Goal: Transaction & Acquisition: Purchase product/service

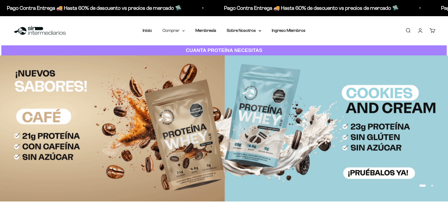
click at [172, 30] on summary "Comprar" at bounding box center [173, 30] width 22 height 7
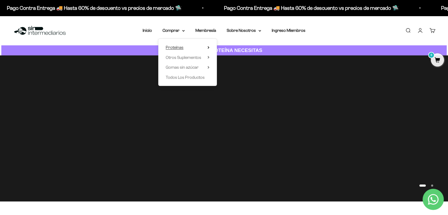
click at [190, 48] on summary "Proteínas" at bounding box center [188, 47] width 44 height 7
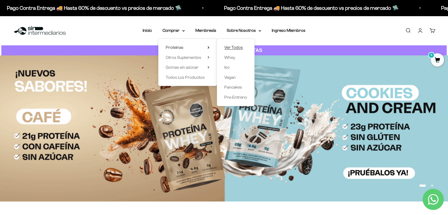
click at [234, 45] on span "Ver Todos" at bounding box center [233, 47] width 19 height 5
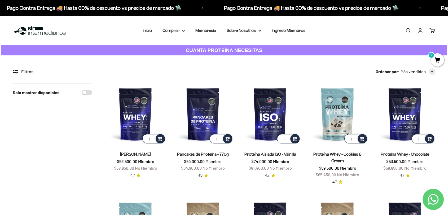
click at [421, 30] on link "Iniciar sesión" at bounding box center [420, 31] width 6 height 6
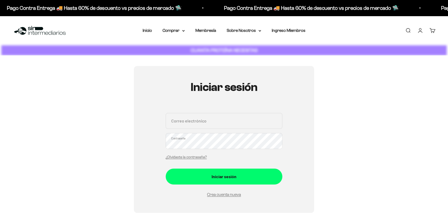
type input "luismipg03@gmail.com"
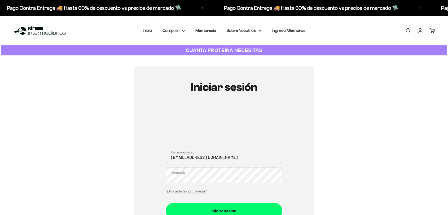
scroll to position [88, 0]
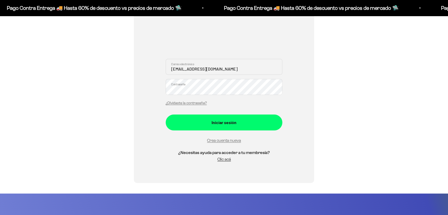
click at [230, 132] on form "luismipg03@gmail.com Correo electrónico Contraseña ¿Olvidaste la contraseña? In…" at bounding box center [224, 101] width 117 height 85
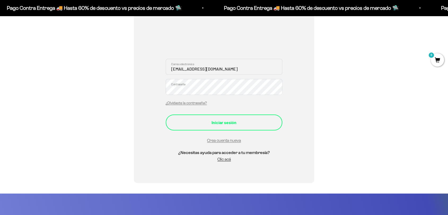
click at [225, 130] on button "Iniciar sesión" at bounding box center [224, 122] width 117 height 16
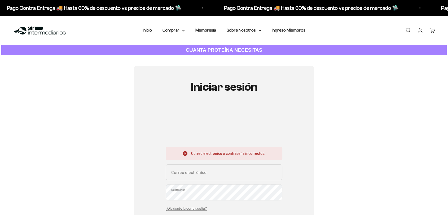
scroll to position [59, 0]
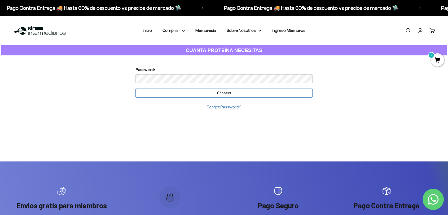
click at [192, 91] on input "Connect" at bounding box center [223, 92] width 177 height 9
click at [204, 95] on input "Connect" at bounding box center [223, 92] width 177 height 9
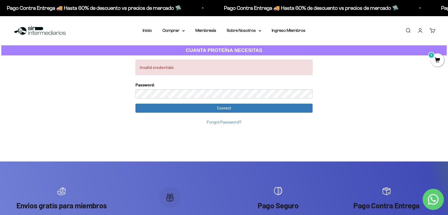
click at [418, 31] on link "Iniciar sesión" at bounding box center [420, 31] width 6 height 6
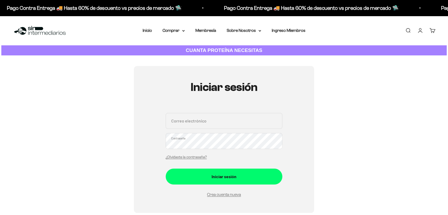
scroll to position [88, 0]
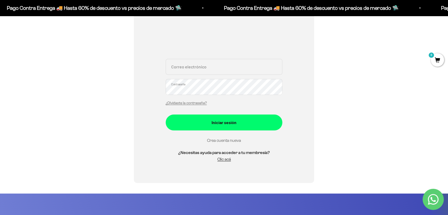
type input "[EMAIL_ADDRESS][DOMAIN_NAME]"
click at [225, 142] on link "Crea cuenta nueva" at bounding box center [224, 140] width 34 height 5
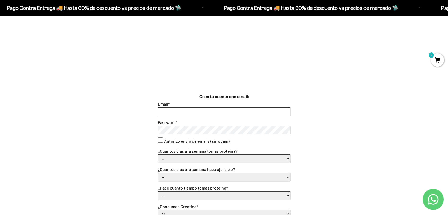
scroll to position [88, 0]
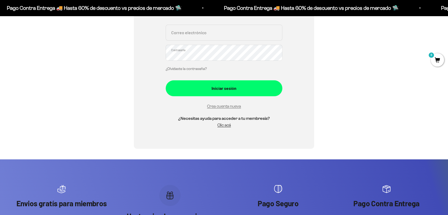
click at [196, 68] on link "¿Olvidaste la contraseña?" at bounding box center [186, 69] width 41 height 4
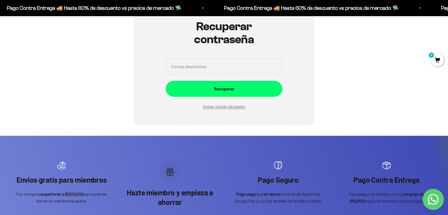
scroll to position [29, 0]
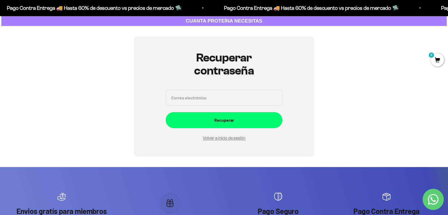
drag, startPoint x: 208, startPoint y: 94, endPoint x: 208, endPoint y: 101, distance: 6.4
click at [210, 96] on input "Correo electrónico" at bounding box center [224, 98] width 117 height 16
type input "luismipg03@gmail.com"
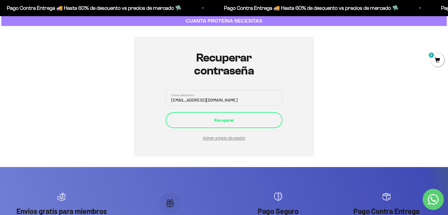
click at [218, 119] on div "Recuperar" at bounding box center [223, 120] width 95 height 7
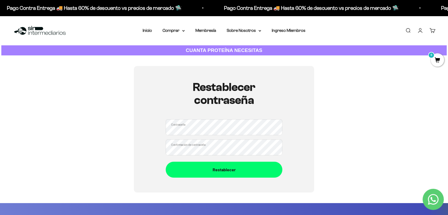
click at [166, 162] on button "Restablecer" at bounding box center [224, 170] width 117 height 16
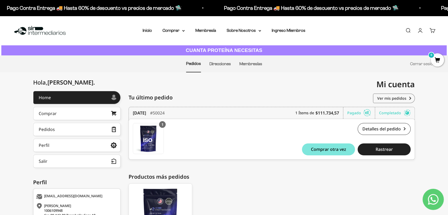
click at [250, 67] on li "Membresías" at bounding box center [250, 64] width 23 height 16
click at [251, 61] on link "Membresías" at bounding box center [250, 63] width 23 height 5
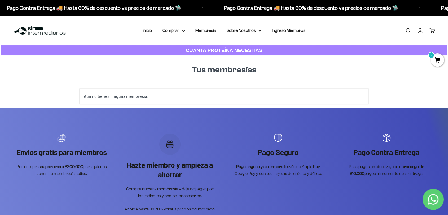
click at [212, 33] on li "Membresía" at bounding box center [205, 30] width 21 height 7
drag, startPoint x: 212, startPoint y: 33, endPoint x: 210, endPoint y: 32, distance: 2.7
click at [212, 33] on li "Membresía" at bounding box center [205, 30] width 21 height 7
click at [210, 32] on link "Membresía" at bounding box center [205, 30] width 21 height 5
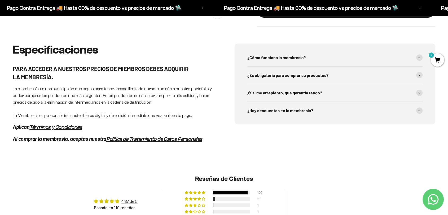
scroll to position [265, 0]
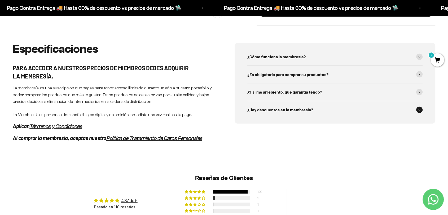
click at [288, 109] on span "¿Hay descuentos en la membresía?" at bounding box center [280, 109] width 66 height 7
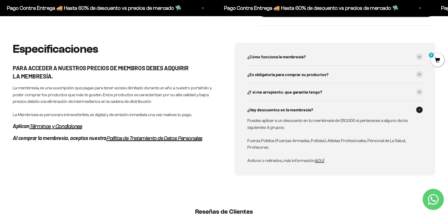
click at [320, 164] on p "Activos o retirados, más información: AQUÍ" at bounding box center [331, 160] width 169 height 7
click at [319, 160] on span "AQUÍ" at bounding box center [319, 160] width 9 height 5
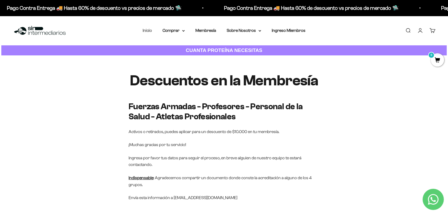
click at [149, 32] on link "Inicio" at bounding box center [146, 30] width 9 height 5
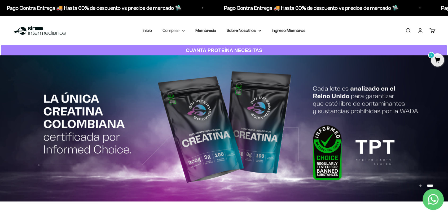
click at [179, 29] on summary "Comprar" at bounding box center [173, 30] width 22 height 7
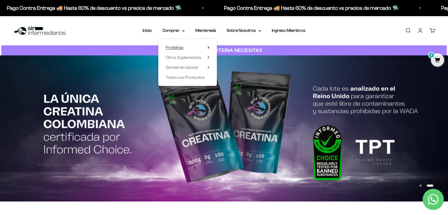
click at [197, 50] on summary "Proteínas" at bounding box center [188, 47] width 44 height 7
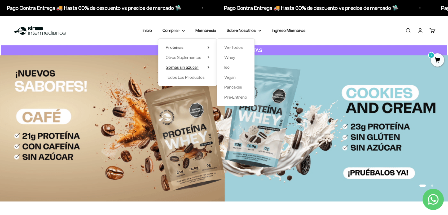
click at [205, 68] on summary "Gomas sin azúcar" at bounding box center [188, 67] width 44 height 7
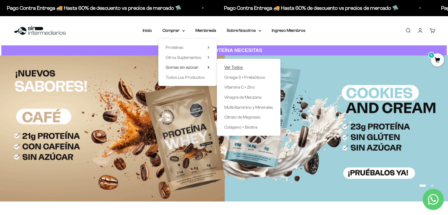
click at [234, 66] on span "Ver Todos" at bounding box center [233, 67] width 19 height 5
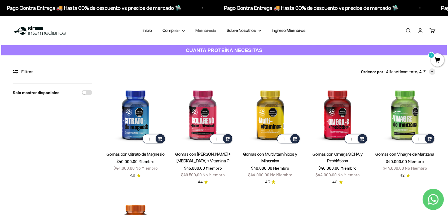
click at [208, 32] on link "Membresía" at bounding box center [205, 30] width 21 height 5
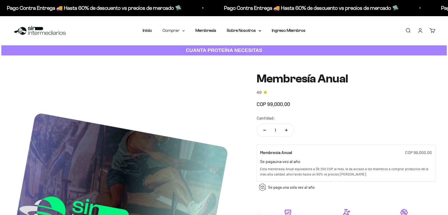
click at [175, 30] on summary "Comprar" at bounding box center [173, 30] width 22 height 7
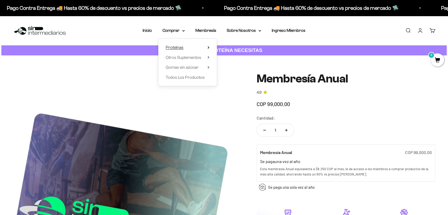
click at [189, 46] on summary "Proteínas" at bounding box center [188, 47] width 44 height 7
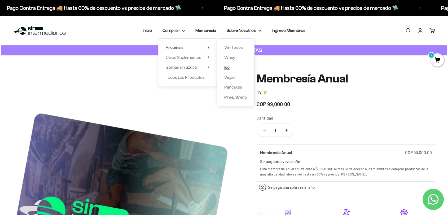
click at [231, 67] on link "Iso" at bounding box center [235, 67] width 23 height 7
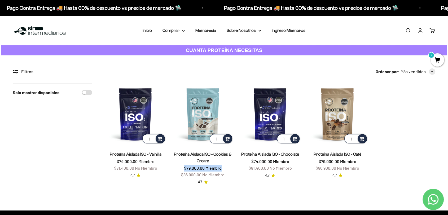
drag, startPoint x: 184, startPoint y: 170, endPoint x: 223, endPoint y: 166, distance: 38.6
click at [223, 166] on price-list "$79.000,00 Miembro $86.900,00 No Miembro" at bounding box center [202, 171] width 43 height 14
click at [222, 188] on section "Filtros Ordenar por Características Más vendidos Alfabéticamente, A-Z Alfabétic…" at bounding box center [224, 132] width 448 height 155
click at [197, 154] on link "Proteína Aislada ISO - Cookies & Cream" at bounding box center [203, 157] width 58 height 11
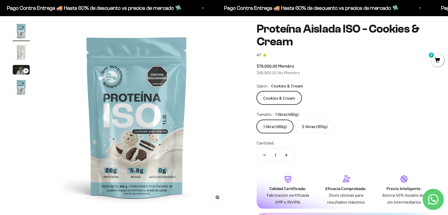
scroll to position [29, 0]
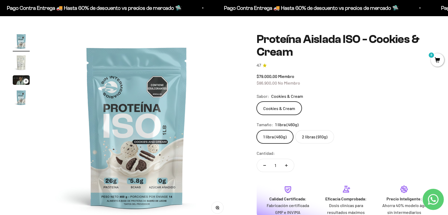
click at [16, 59] on img "Ir al artículo 2" at bounding box center [21, 62] width 17 height 17
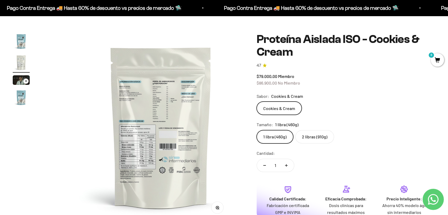
scroll to position [0, 195]
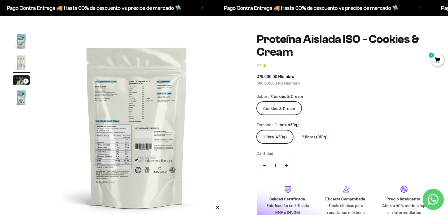
click at [21, 83] on img "Ir al artículo 3" at bounding box center [21, 80] width 17 height 10
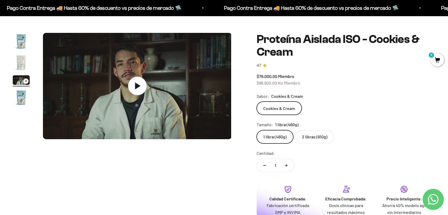
scroll to position [0, 390]
click at [130, 94] on icon at bounding box center [136, 86] width 19 height 19
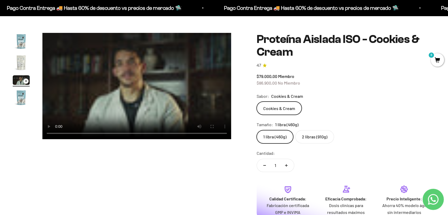
click at [144, 81] on video "Proteína Aislada ISO - Cookies & Cream" at bounding box center [136, 86] width 189 height 106
click at [25, 42] on img "Ir al artículo 1" at bounding box center [21, 41] width 17 height 17
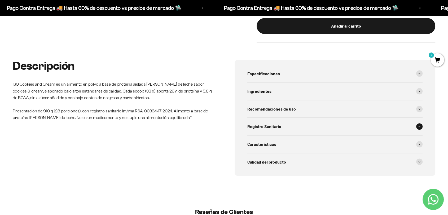
scroll to position [265, 0]
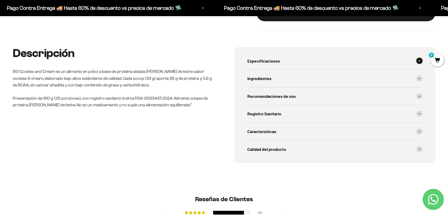
click at [287, 62] on div "Especificaciones" at bounding box center [334, 60] width 175 height 17
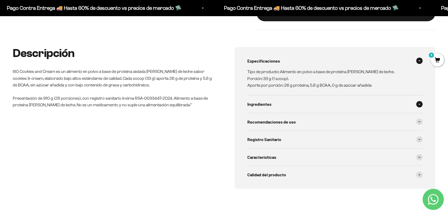
click at [275, 104] on div "Ingredientes" at bounding box center [334, 103] width 175 height 17
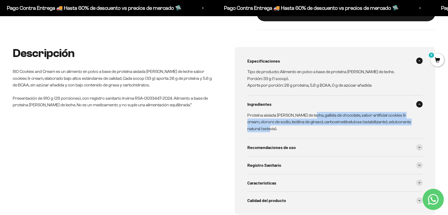
drag, startPoint x: 310, startPoint y: 114, endPoint x: 353, endPoint y: 126, distance: 44.3
click at [353, 126] on p "Proteína aislada [PERSON_NAME] de leche, galleta de chocolate, sabor artificial…" at bounding box center [331, 122] width 169 height 20
drag, startPoint x: 305, startPoint y: 144, endPoint x: 305, endPoint y: 140, distance: 3.7
click at [305, 142] on div "Recomendaciones de uso" at bounding box center [334, 147] width 175 height 17
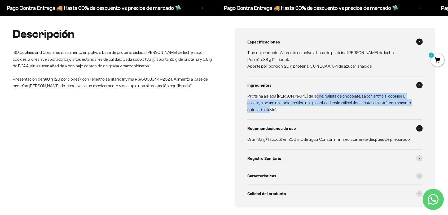
scroll to position [294, 0]
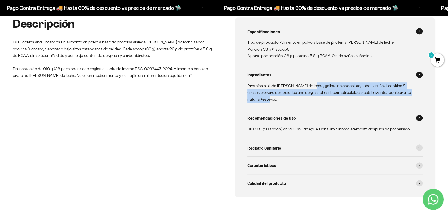
click at [295, 115] on div "Recomendaciones de uso" at bounding box center [334, 117] width 175 height 17
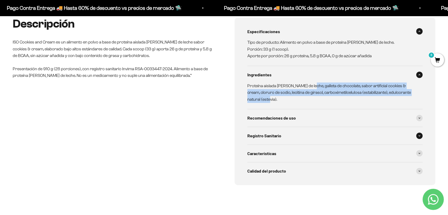
click at [279, 134] on span "Registro Sanitario" at bounding box center [264, 135] width 34 height 7
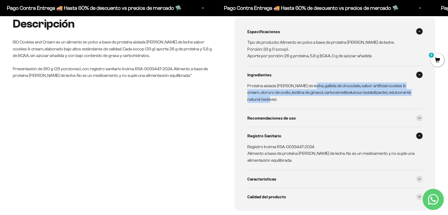
click at [279, 134] on span "Registro Sanitario" at bounding box center [264, 135] width 34 height 7
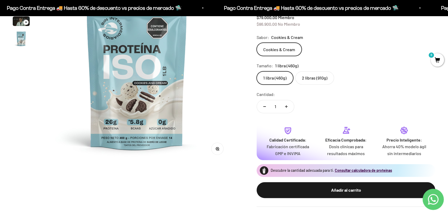
scroll to position [29, 0]
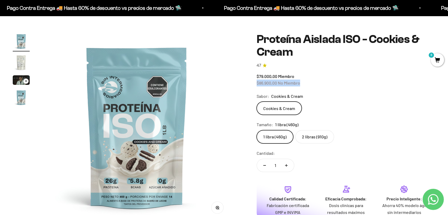
drag, startPoint x: 301, startPoint y: 83, endPoint x: 255, endPoint y: 84, distance: 45.8
click at [255, 84] on div "Zoom Ir al artículo 1 Ir al artículo 2 Ir al artículo 3 Ir al artículo 4 Proteí…" at bounding box center [224, 149] width 422 height 233
